Goal: Transaction & Acquisition: Purchase product/service

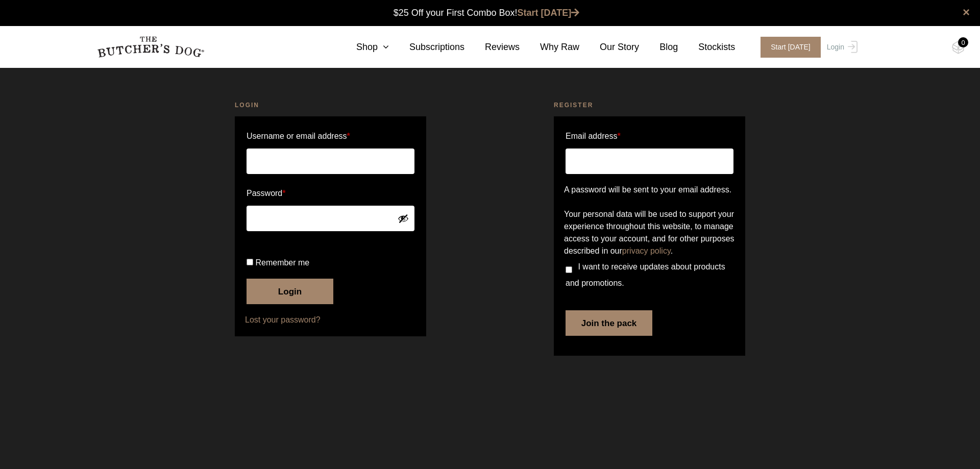
type input "hello@hound-hub.com.au"
click at [284, 304] on button "Login" at bounding box center [289, 292] width 87 height 26
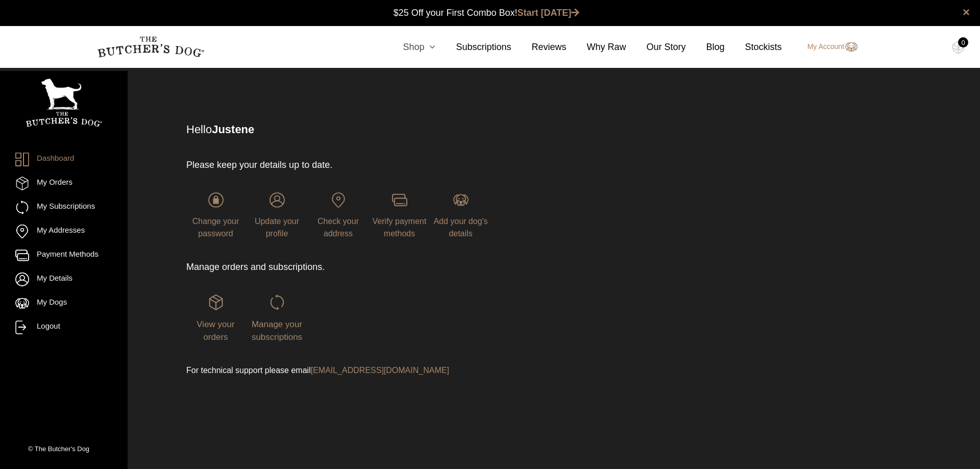
click at [422, 49] on link "Shop" at bounding box center [408, 47] width 53 height 14
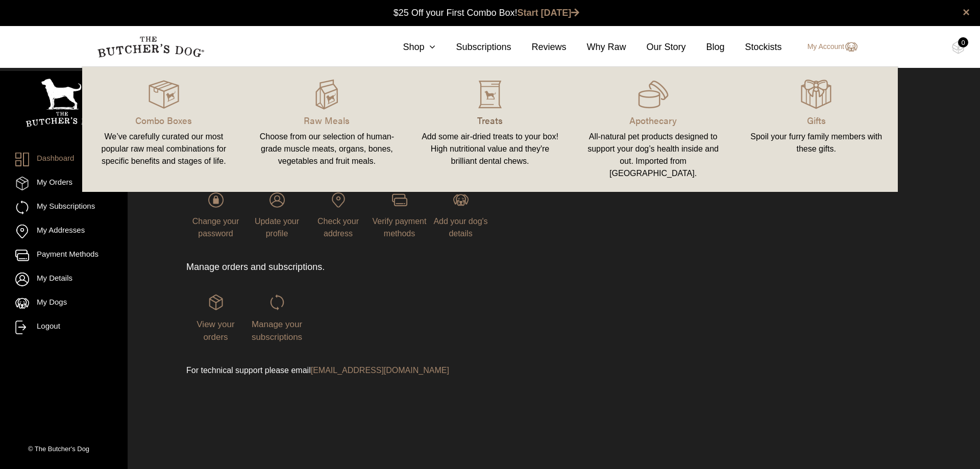
click at [475, 119] on p "Treats" at bounding box center [489, 120] width 139 height 14
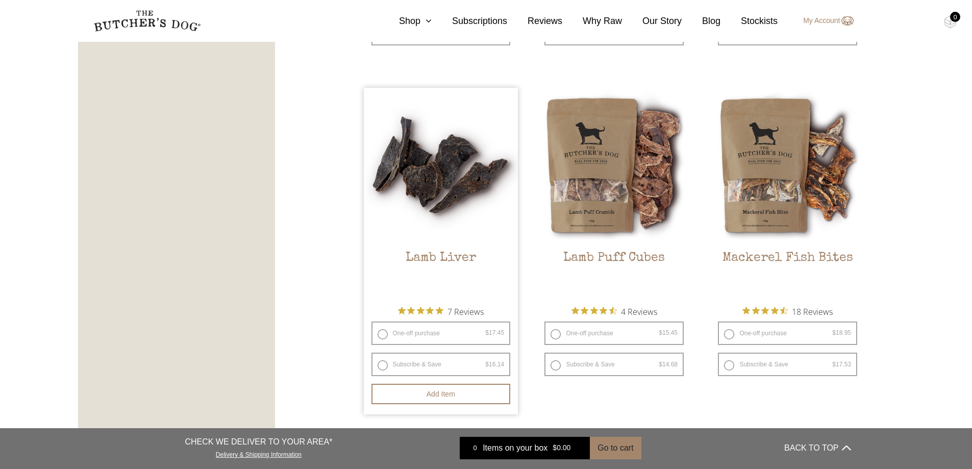
scroll to position [1259, 0]
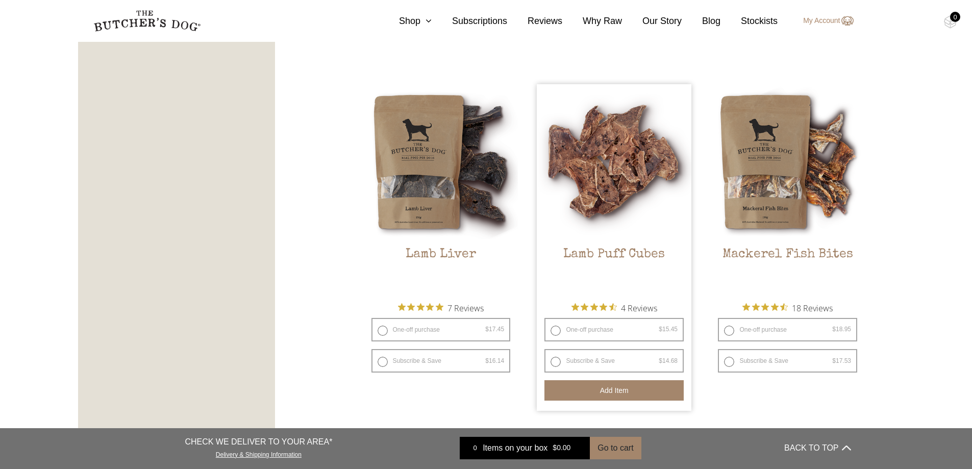
click at [594, 394] on button "Add item" at bounding box center [613, 390] width 139 height 20
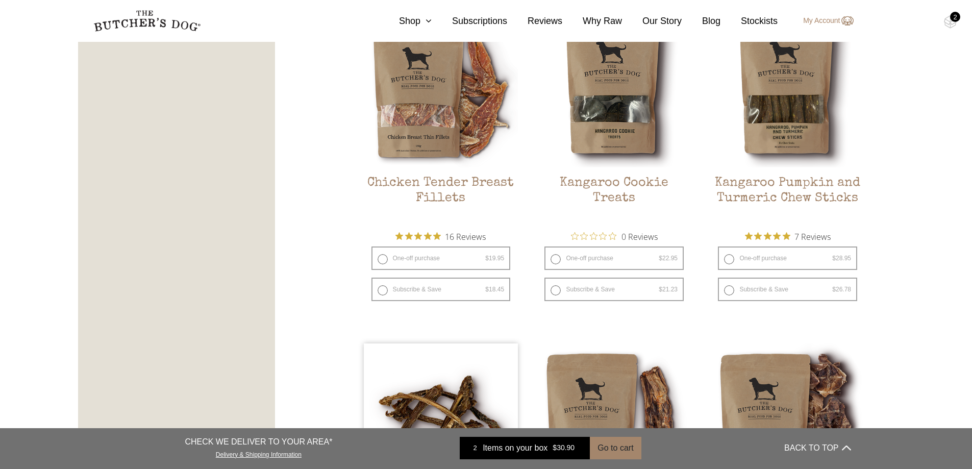
scroll to position [680, 0]
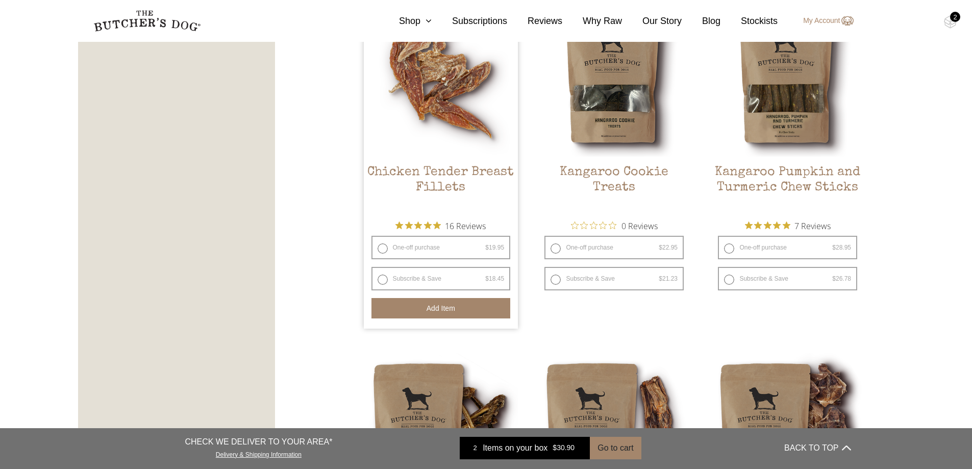
click at [415, 309] on button "Add item" at bounding box center [440, 308] width 139 height 20
click at [413, 315] on button "Add item" at bounding box center [440, 308] width 139 height 20
click at [412, 313] on button "Add item" at bounding box center [440, 308] width 139 height 20
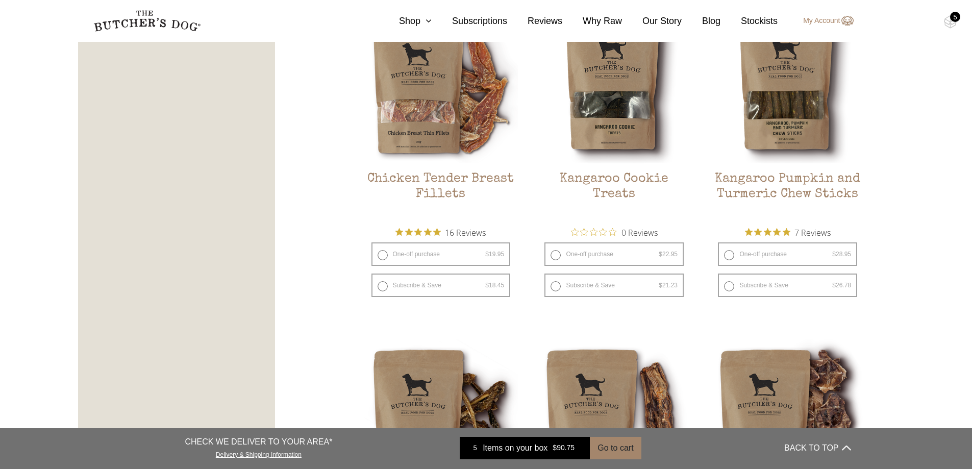
scroll to position [476, 0]
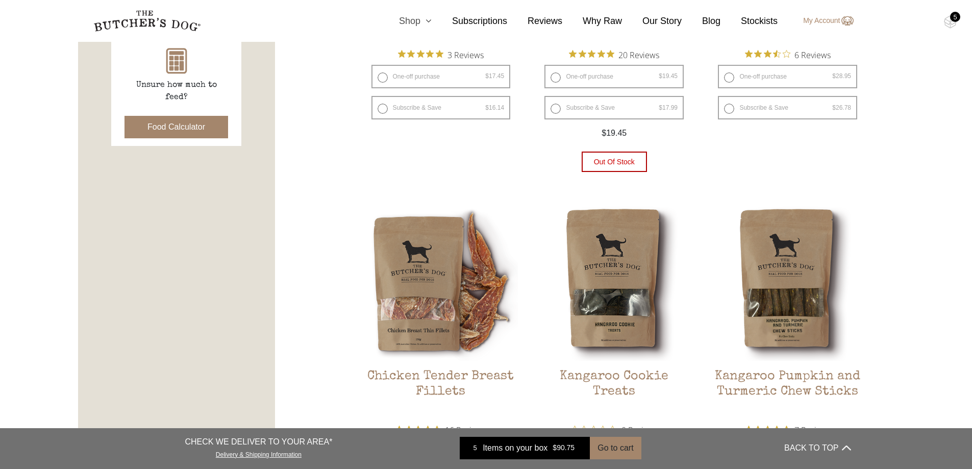
click at [418, 23] on link "Shop" at bounding box center [405, 21] width 53 height 14
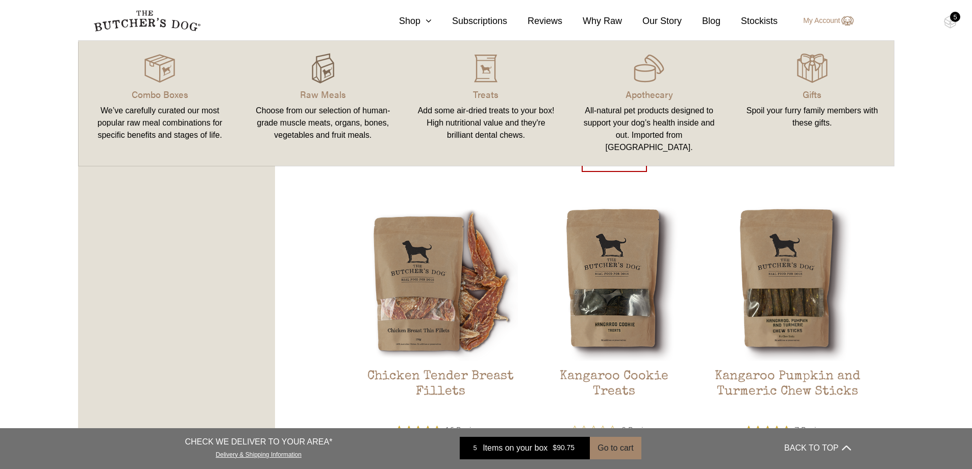
click at [319, 70] on img at bounding box center [323, 68] width 31 height 31
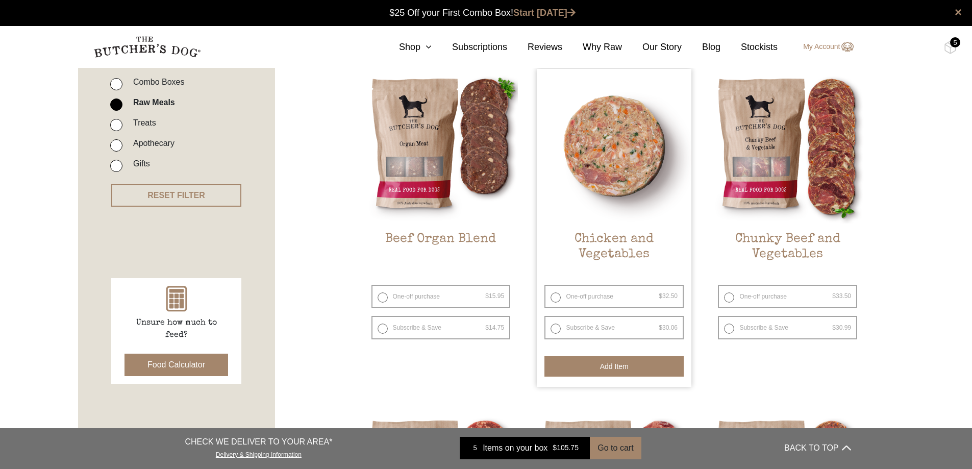
click at [586, 363] on button "Add item" at bounding box center [613, 366] width 139 height 20
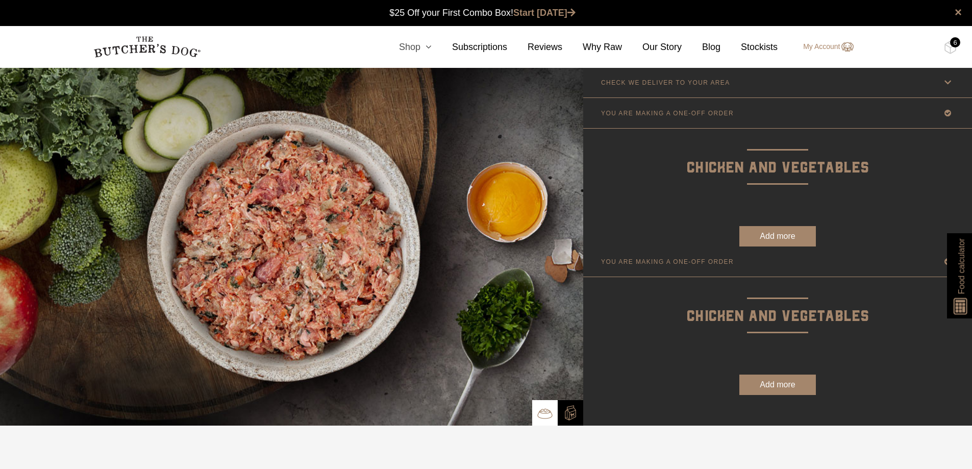
click at [406, 45] on link "Shop" at bounding box center [405, 47] width 53 height 14
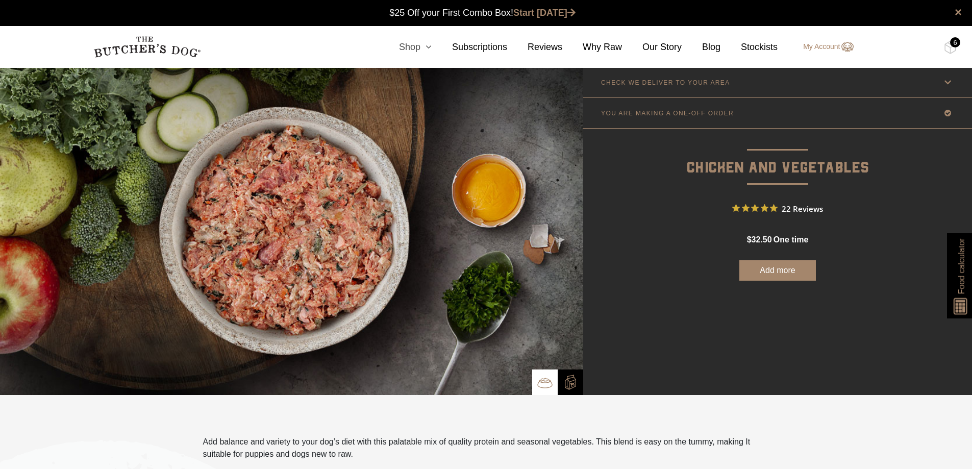
click at [426, 47] on link "Shop" at bounding box center [405, 47] width 53 height 14
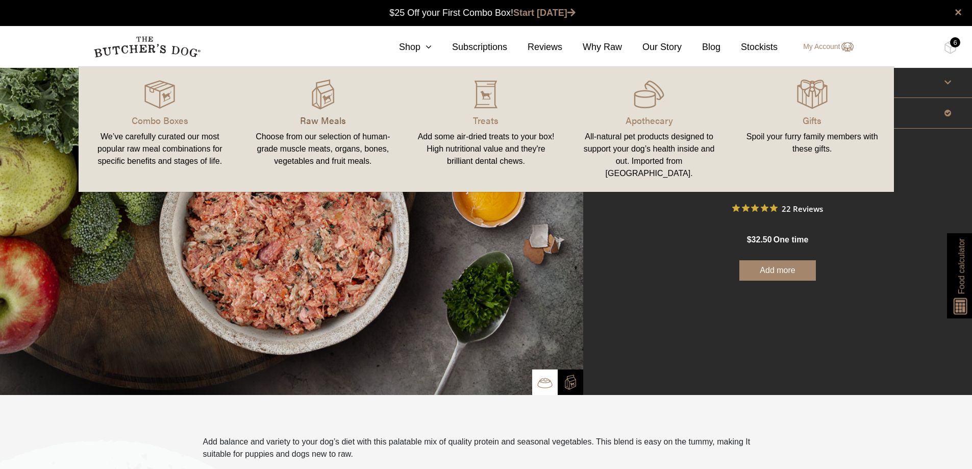
click at [332, 120] on p "Raw Meals" at bounding box center [323, 120] width 139 height 14
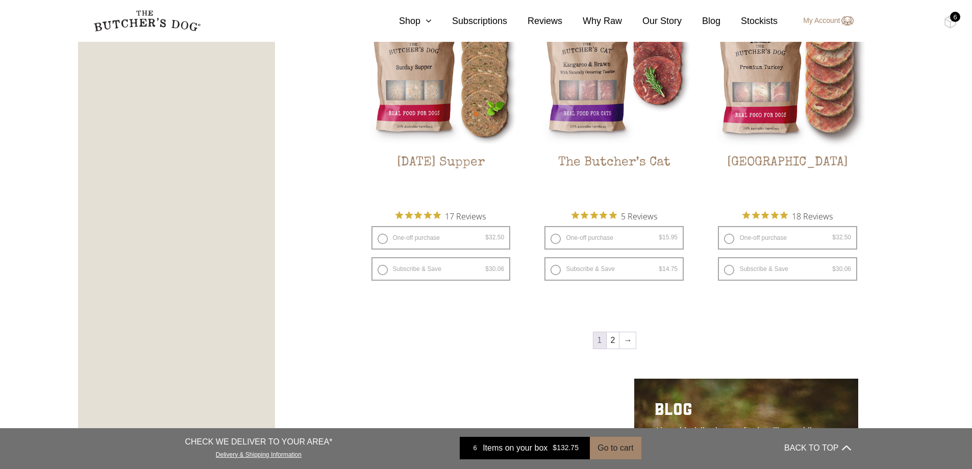
scroll to position [1327, 0]
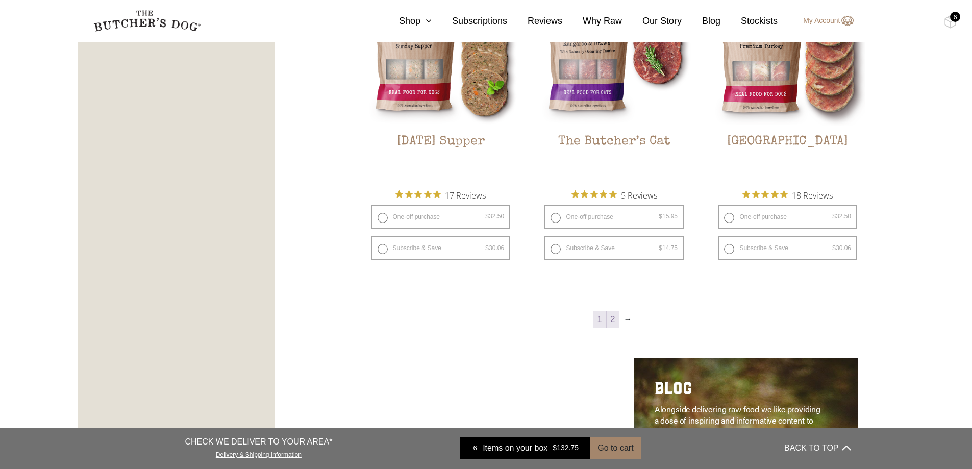
click at [618, 325] on link "2" at bounding box center [613, 319] width 13 height 16
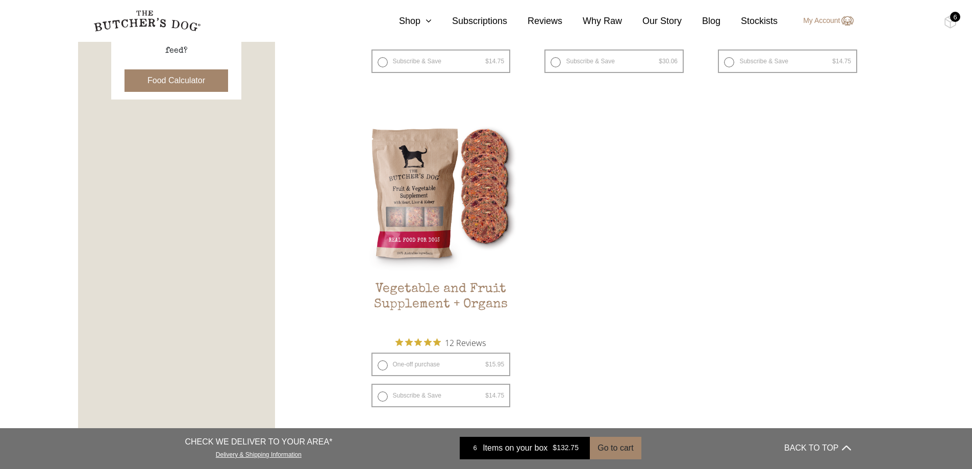
scroll to position [605, 0]
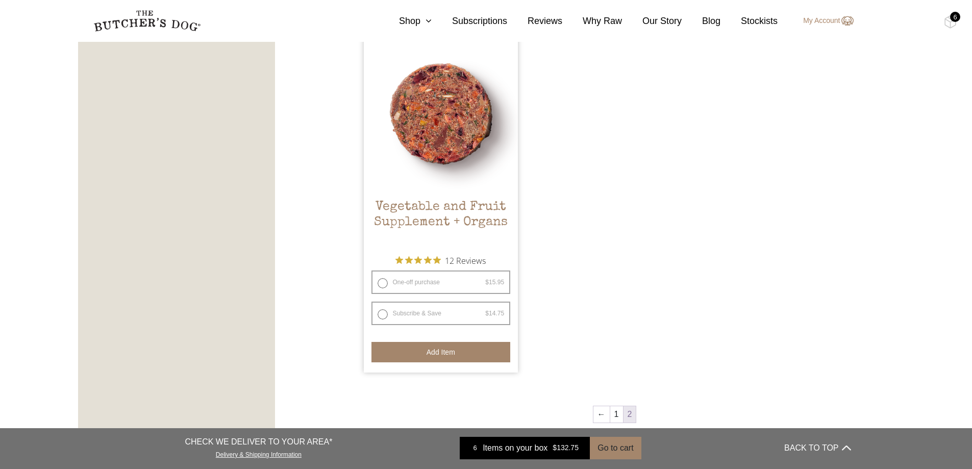
click at [429, 351] on button "Add item" at bounding box center [440, 352] width 139 height 20
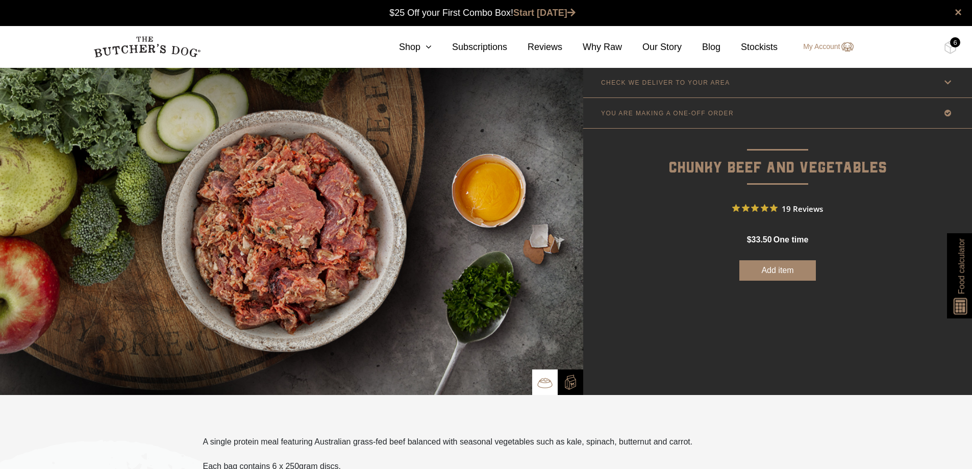
click at [799, 269] on button "Add item" at bounding box center [777, 270] width 77 height 20
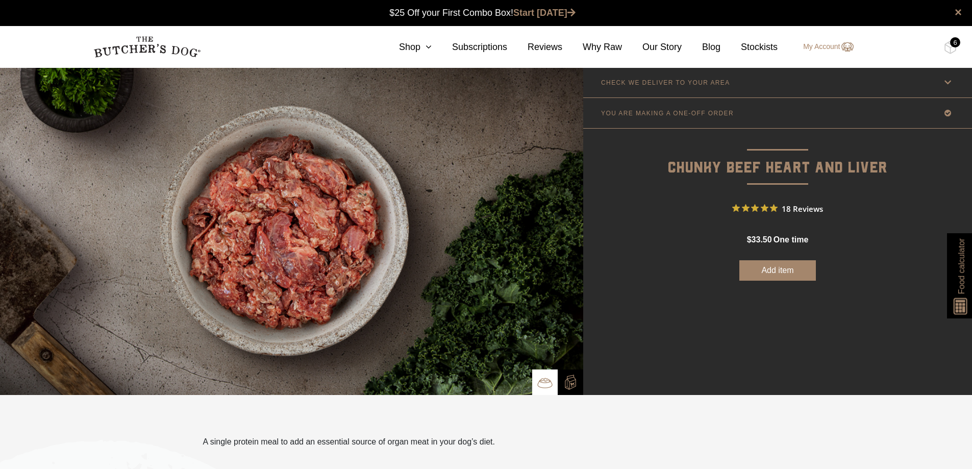
click at [778, 273] on button "Add item" at bounding box center [777, 270] width 77 height 20
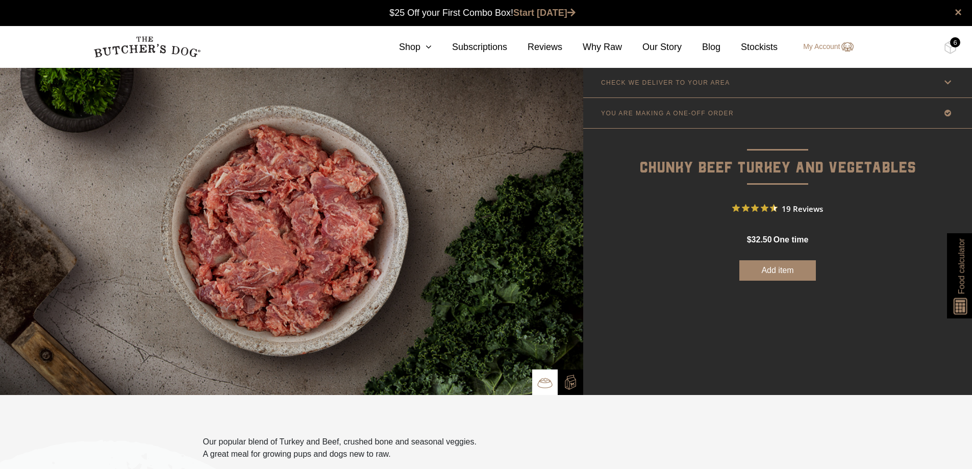
click at [771, 273] on button "Add item" at bounding box center [777, 270] width 77 height 20
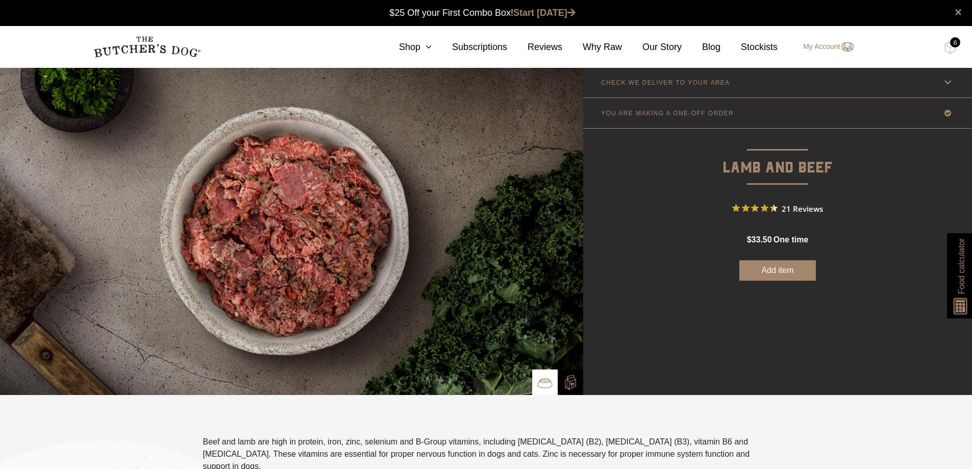
click at [778, 272] on button "Add item" at bounding box center [777, 270] width 77 height 20
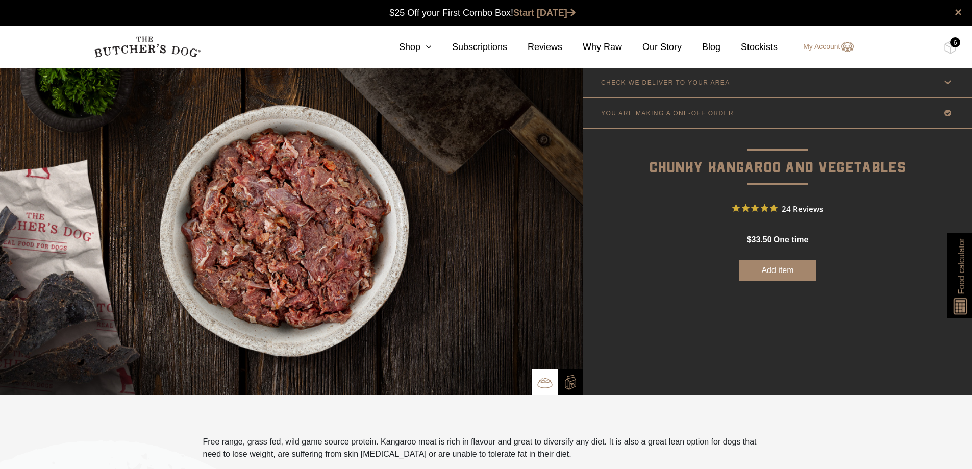
click at [762, 269] on button "Add item" at bounding box center [777, 270] width 77 height 20
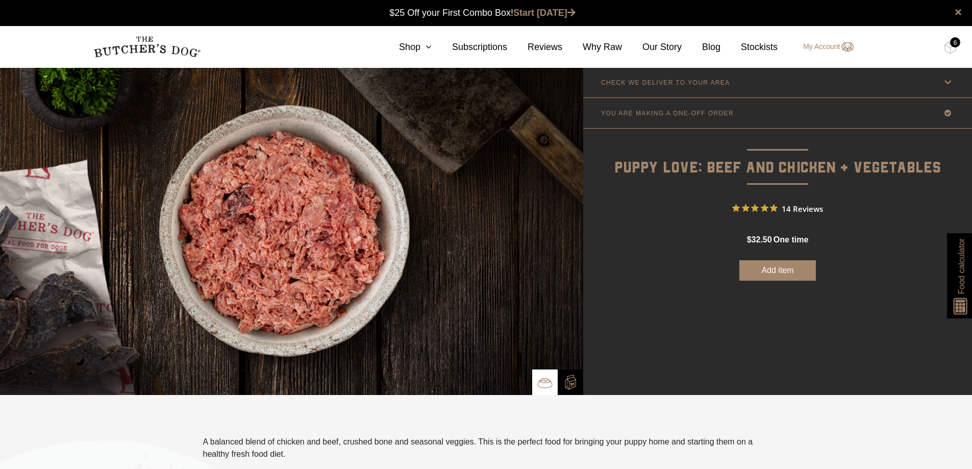
click at [751, 268] on button "Add item" at bounding box center [777, 270] width 77 height 20
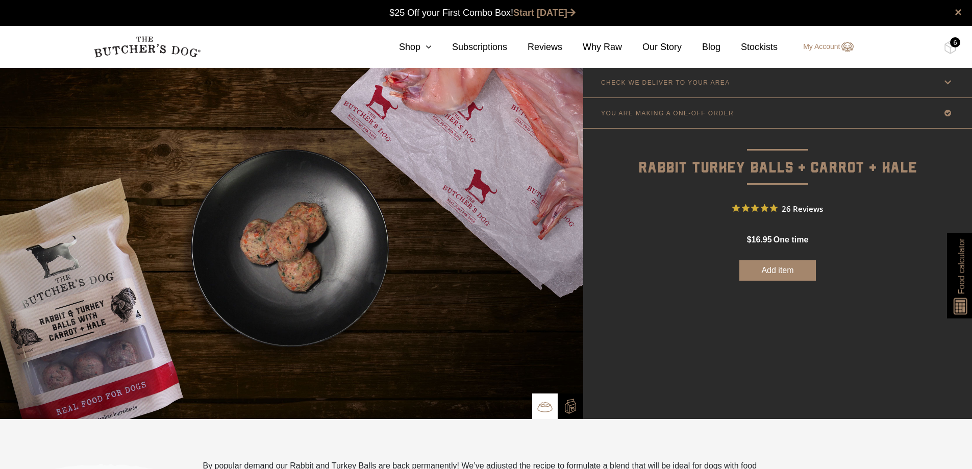
click at [788, 268] on button "Add item" at bounding box center [777, 270] width 77 height 20
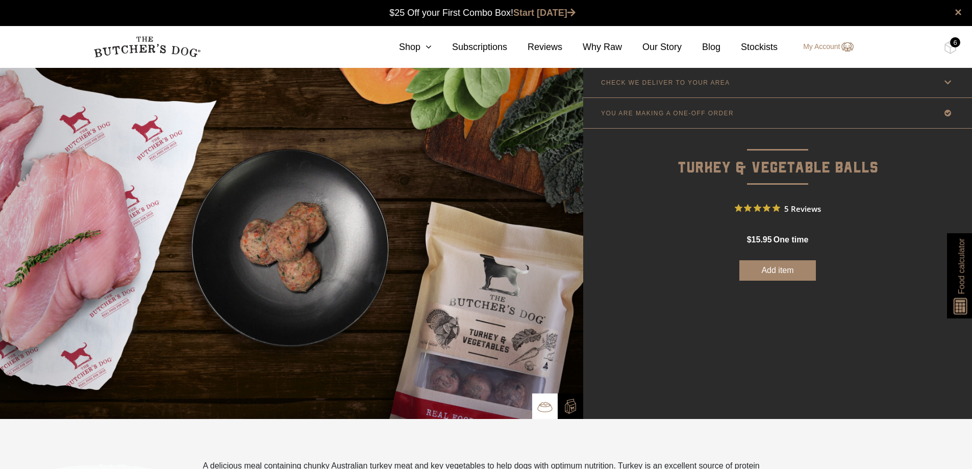
click at [784, 266] on button "Add item" at bounding box center [777, 270] width 77 height 20
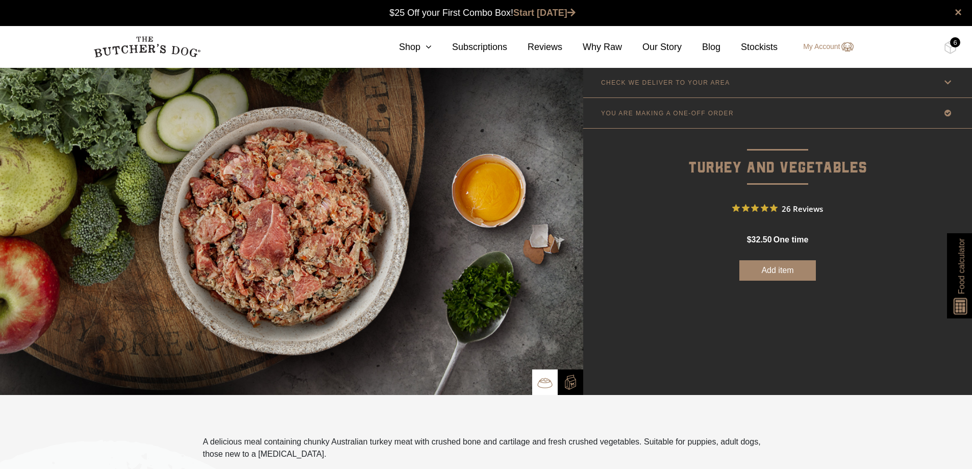
click at [794, 269] on button "Add item" at bounding box center [777, 270] width 77 height 20
click at [949, 51] on img at bounding box center [950, 47] width 13 height 13
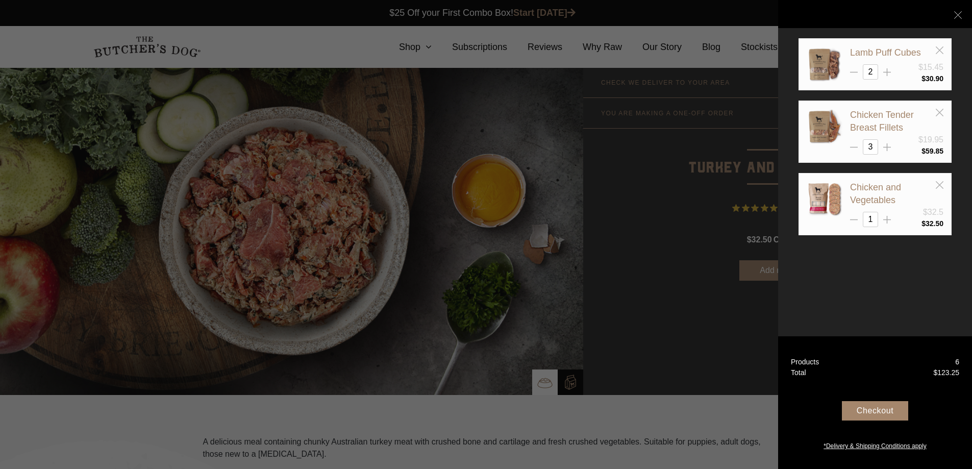
click at [900, 406] on div "Checkout" at bounding box center [875, 410] width 66 height 19
